Goal: Task Accomplishment & Management: Manage account settings

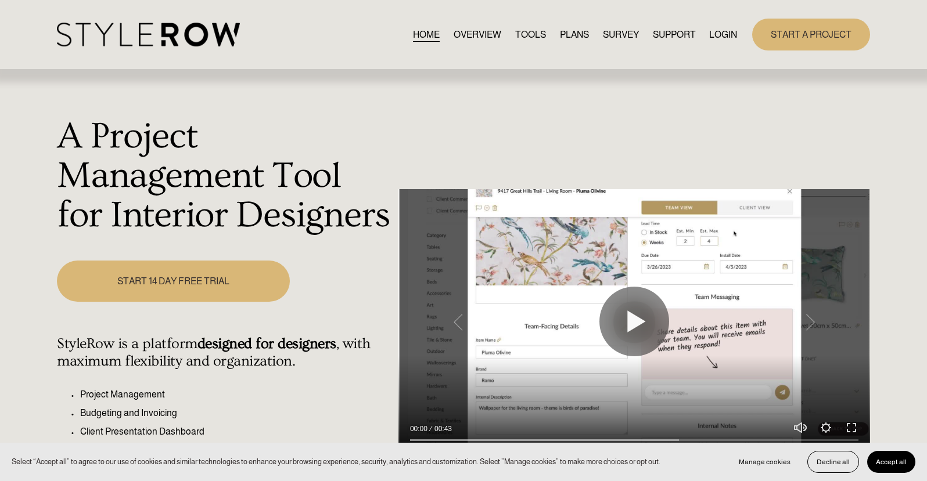
click at [716, 39] on link "LOGIN" at bounding box center [723, 35] width 28 height 16
click at [716, 35] on link "LOGIN" at bounding box center [723, 35] width 28 height 16
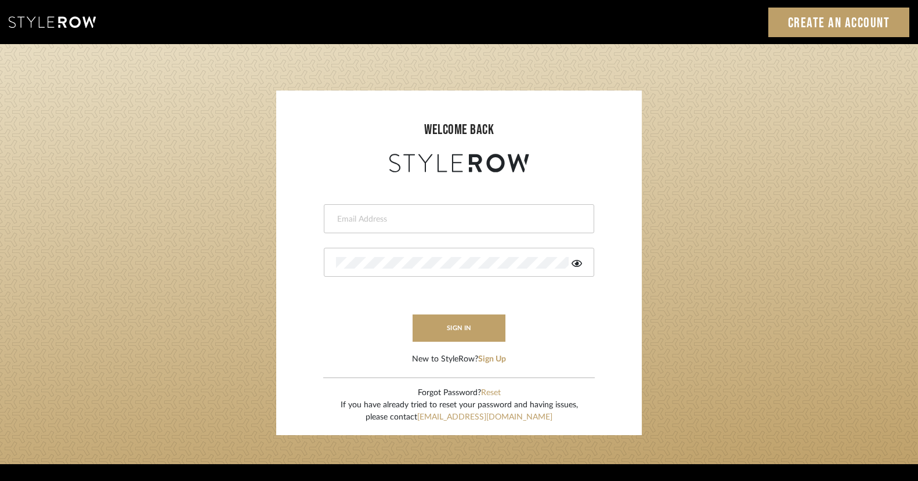
click at [329, 221] on div at bounding box center [459, 218] width 271 height 29
click at [388, 226] on div at bounding box center [459, 218] width 271 height 29
type input "ac@cerusedesign.com"
click at [452, 330] on button "sign in" at bounding box center [459, 328] width 93 height 27
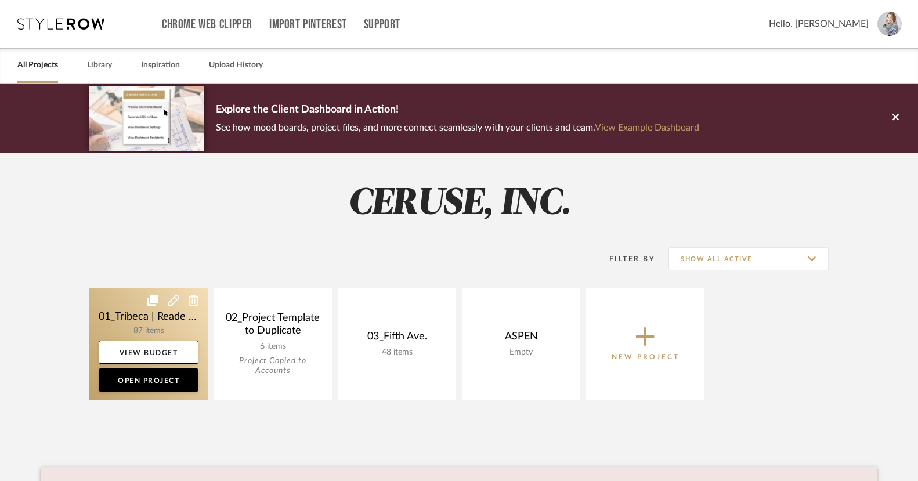
click at [175, 329] on link at bounding box center [148, 344] width 118 height 112
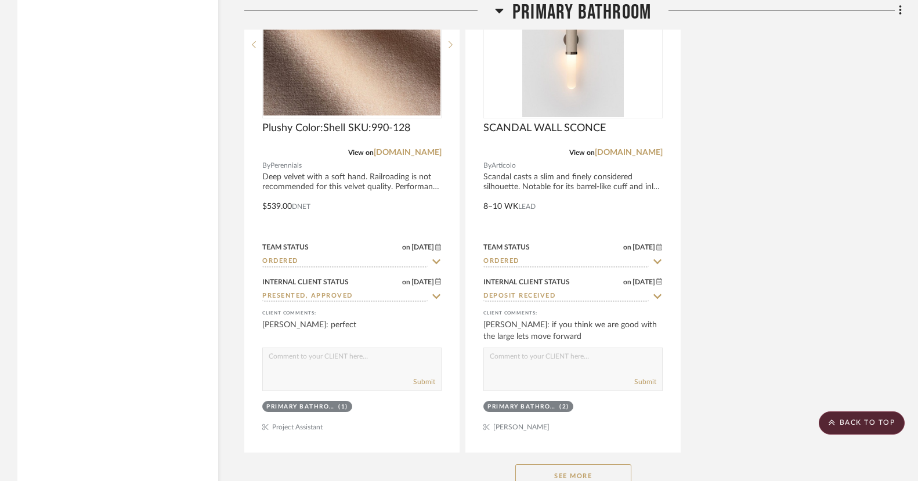
scroll to position [4724, 0]
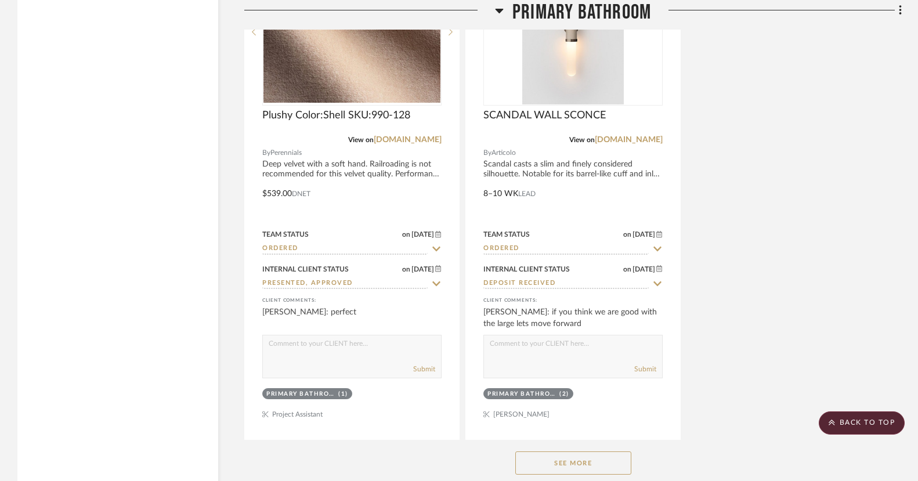
click at [564, 456] on button "See More" at bounding box center [574, 463] width 116 height 23
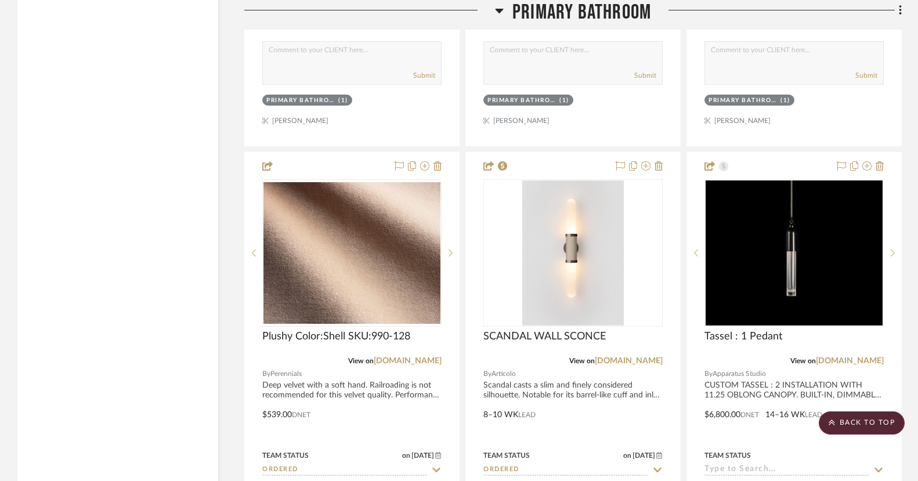
scroll to position [4470, 0]
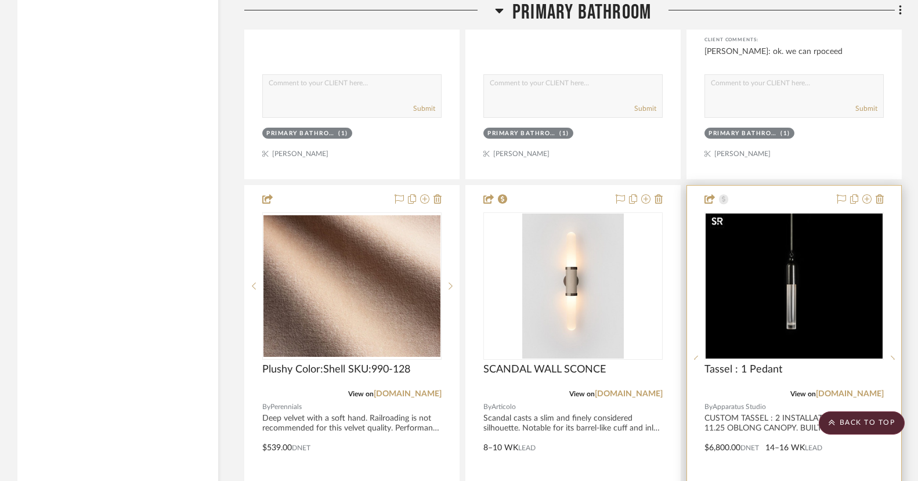
click at [846, 312] on div at bounding box center [794, 359] width 179 height 294
click at [838, 265] on img "0" at bounding box center [794, 286] width 177 height 145
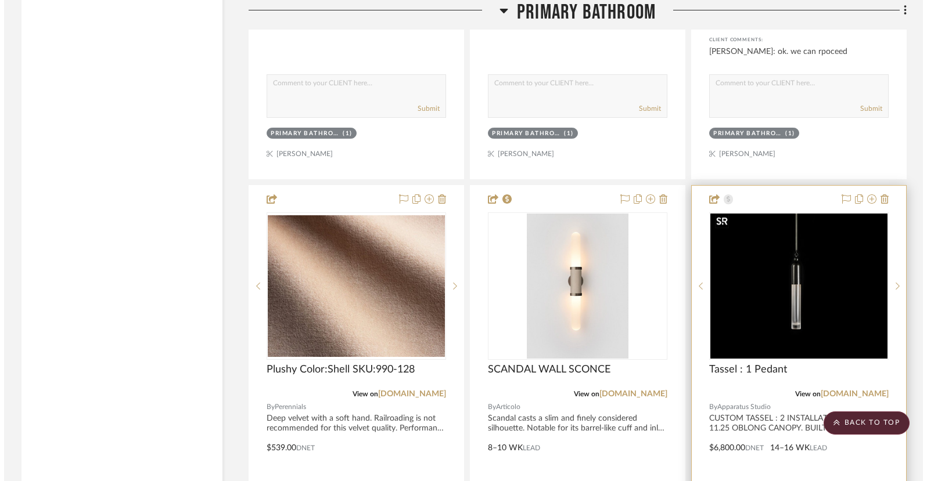
scroll to position [0, 0]
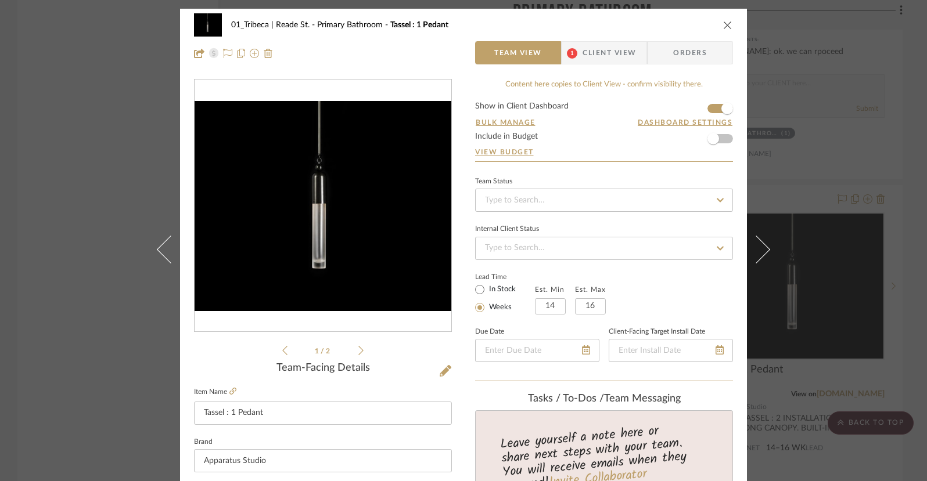
click at [582, 59] on span "Client View" at bounding box center [608, 52] width 53 height 23
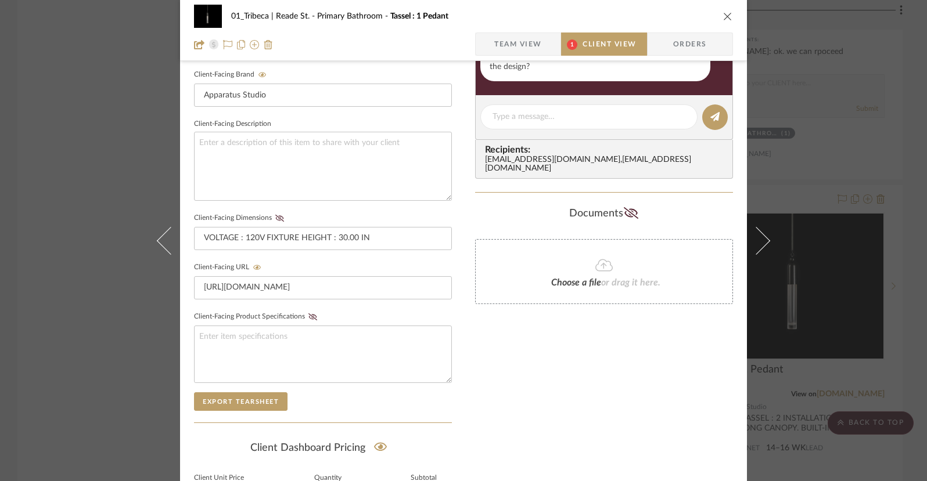
scroll to position [387, 0]
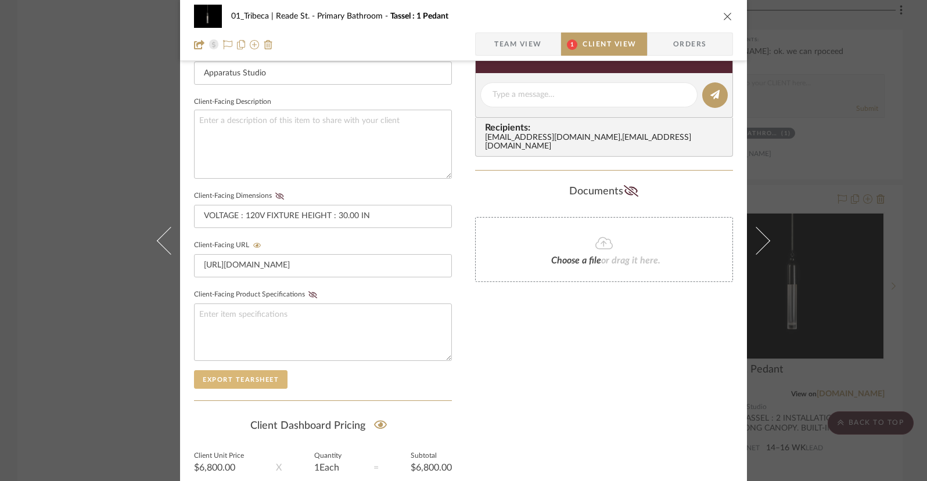
click at [237, 372] on button "Export Tearsheet" at bounding box center [240, 379] width 93 height 19
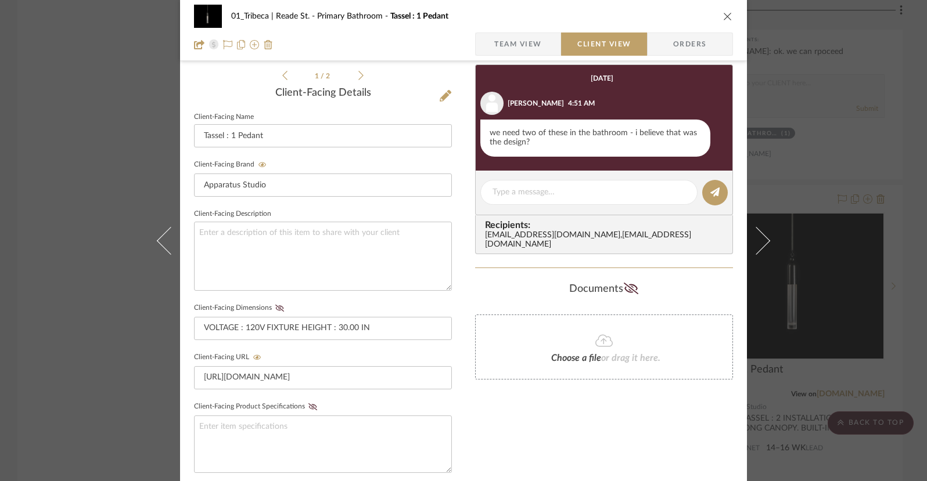
scroll to position [246, 0]
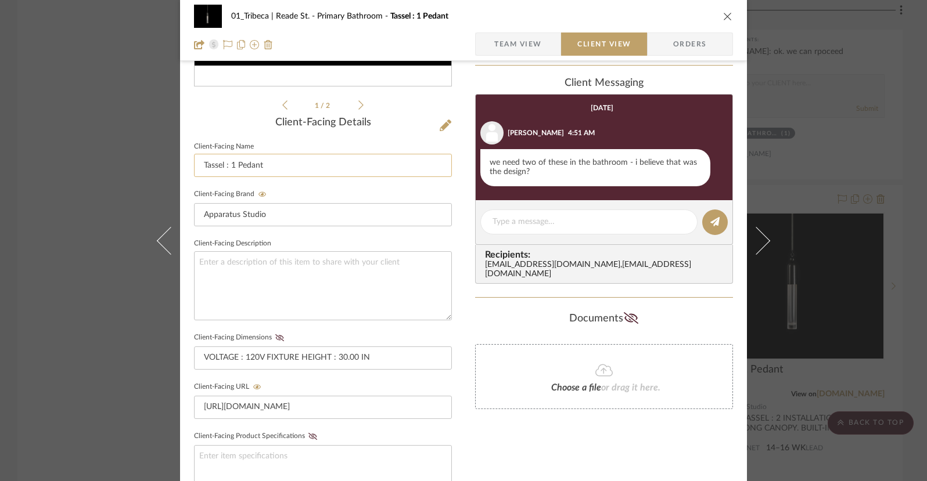
click at [279, 167] on input "Tassel : 1 Pedant" at bounding box center [323, 165] width 258 height 23
click at [199, 164] on input "Tassel : 1 Pedant" at bounding box center [323, 165] width 258 height 23
click at [316, 163] on input "CUSTOM Tassel : 1 Pedant" at bounding box center [323, 165] width 258 height 23
click at [236, 166] on input "CUSTOM Tassel : 1 Pedant" at bounding box center [323, 165] width 258 height 23
type input "CUSTOM Cluster Tassel : 1 Pedant"
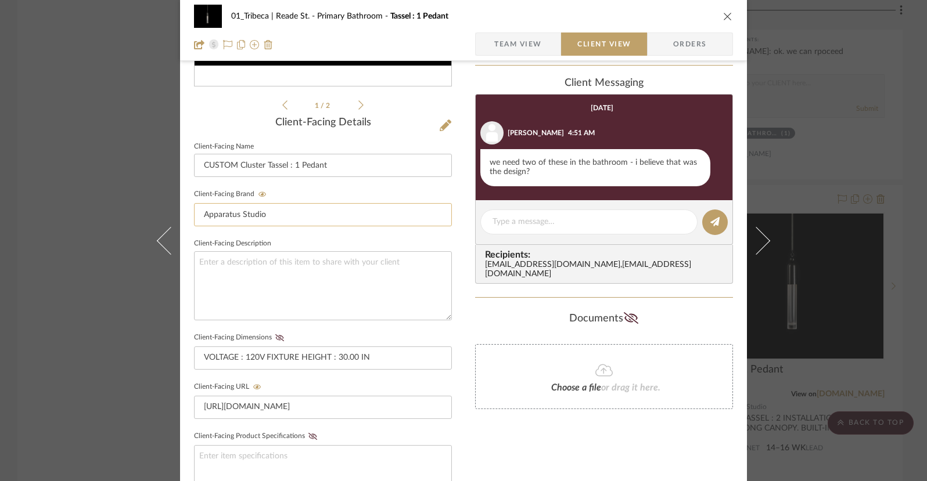
click at [233, 209] on input "Apparatus Studio" at bounding box center [323, 214] width 258 height 23
click at [222, 264] on textarea at bounding box center [323, 285] width 258 height 69
click at [313, 260] on textarea "Custom Clouster in oil rubbed brinze finish" at bounding box center [323, 285] width 258 height 69
click at [235, 261] on textarea "Custom Clouster in oil rubbed bronze finish" at bounding box center [323, 285] width 258 height 69
type textarea "Custom Cluster in oil rubbed bronze finish"
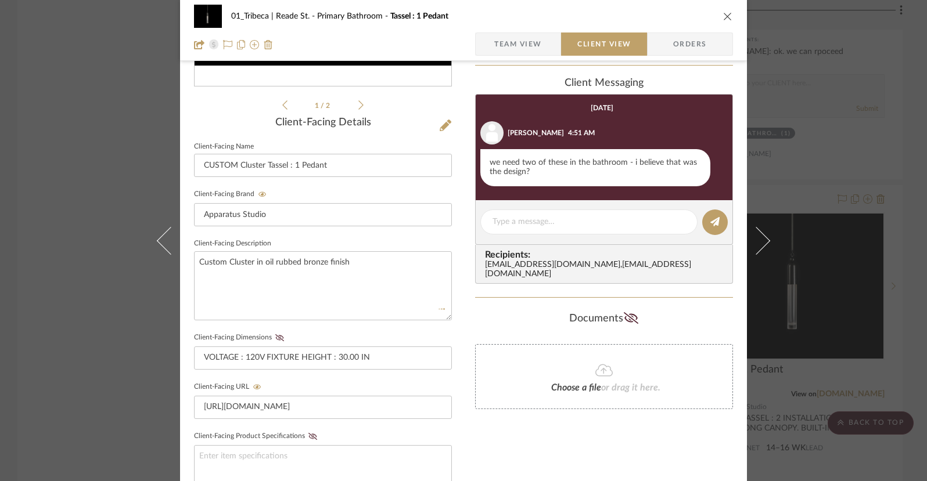
click at [822, 189] on div "01_Tribeca | Reade St. Primary Bathroom Tassel : 1 Pedant Team View Client View…" at bounding box center [463, 240] width 927 height 481
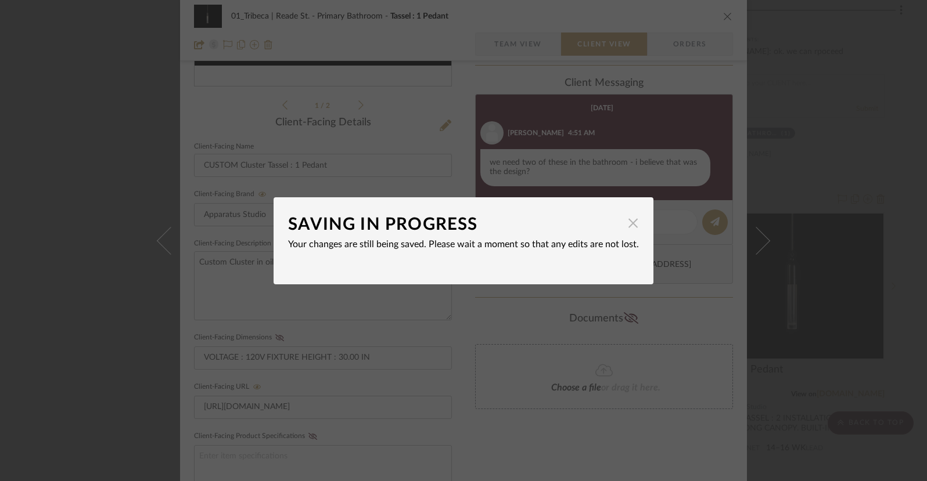
click at [629, 224] on span "button" at bounding box center [632, 223] width 23 height 23
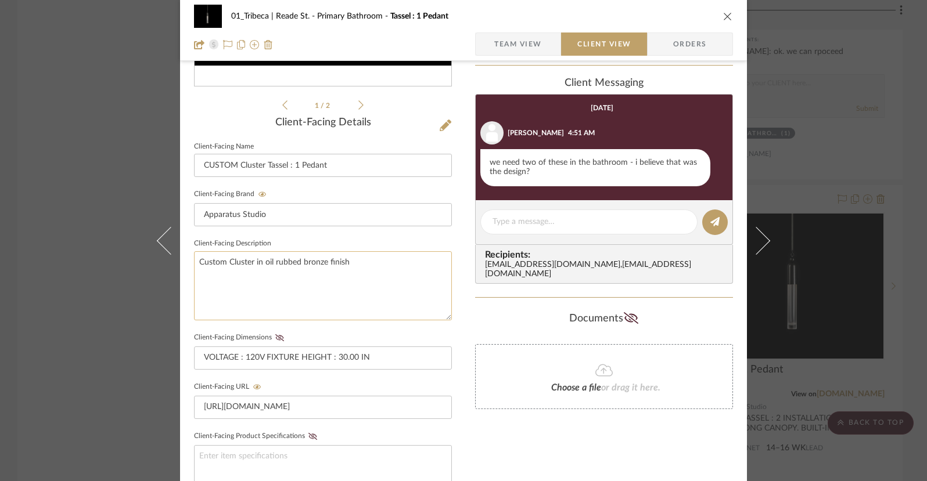
click at [356, 269] on textarea "Custom Cluster in oil rubbed bronze finish" at bounding box center [323, 285] width 258 height 69
type textarea "C"
paste textarea "QUANTITY : 1.00 APPROVED RENDER : V1 METAL FINISH : OIL RUBBED BRONZE RENDER OP…"
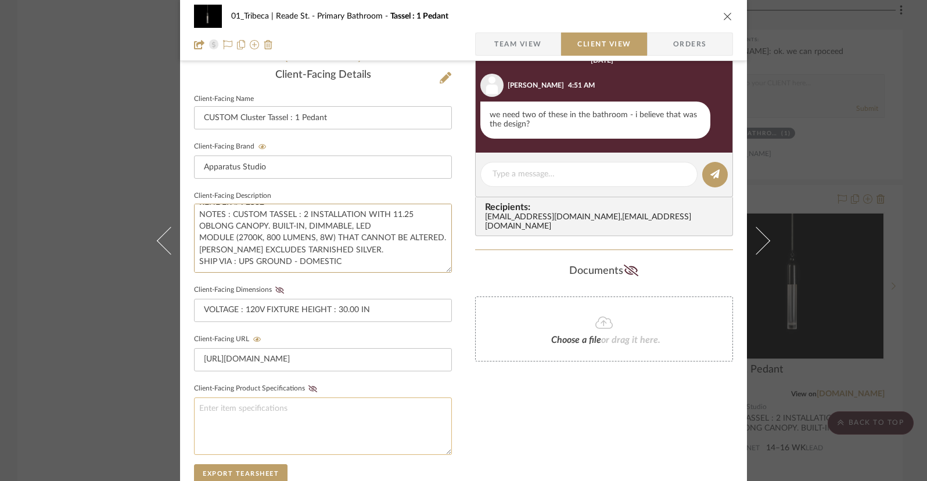
scroll to position [318, 0]
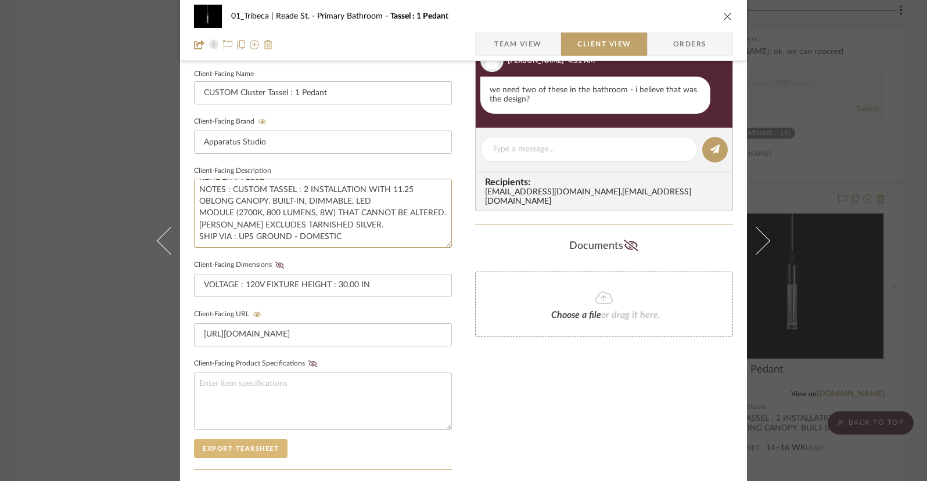
type textarea "QUANTITY : 1.00 APPROVED RENDER : V1 METAL FINISH : OIL RUBBED BRONZE RENDER OP…"
click at [238, 451] on button "Export Tearsheet" at bounding box center [240, 448] width 93 height 19
